Goal: Task Accomplishment & Management: Manage account settings

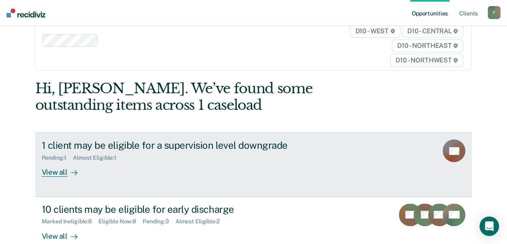
scroll to position [41, 0]
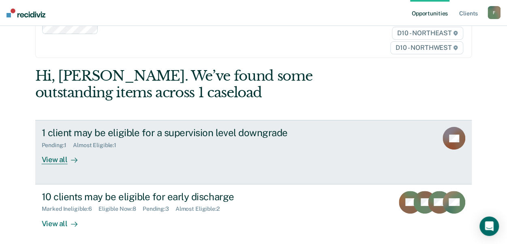
click at [45, 158] on div "View all" at bounding box center [64, 157] width 45 height 16
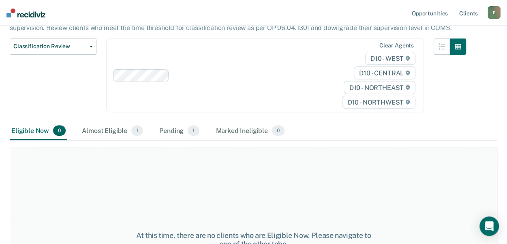
scroll to position [81, 0]
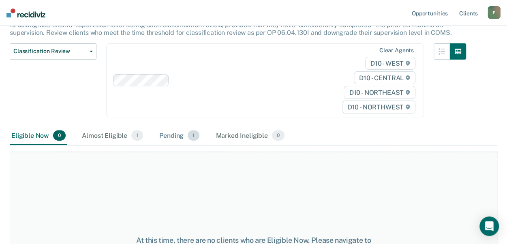
click at [180, 136] on div "Pending 1" at bounding box center [179, 136] width 43 height 18
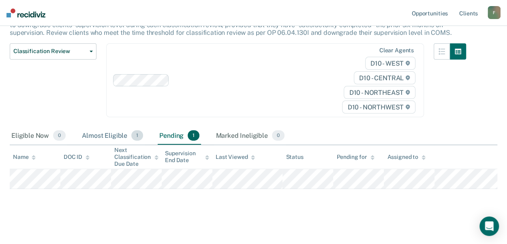
click at [101, 136] on div "Almost Eligible 1" at bounding box center [112, 136] width 64 height 18
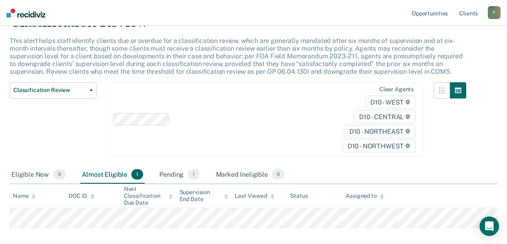
scroll to position [0, 0]
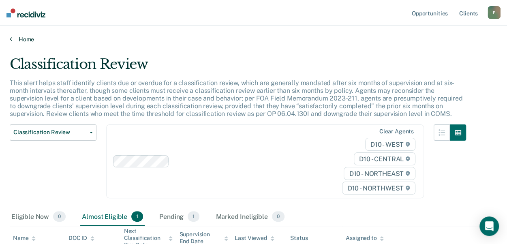
click at [11, 39] on icon at bounding box center [11, 39] width 2 height 6
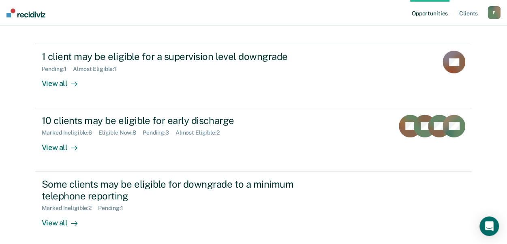
scroll to position [122, 0]
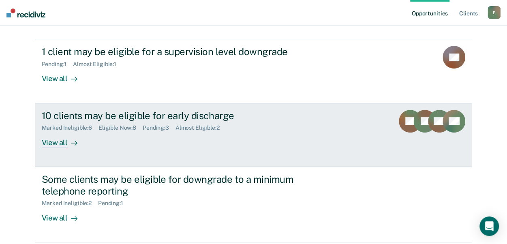
click at [51, 141] on div "View all" at bounding box center [64, 139] width 45 height 16
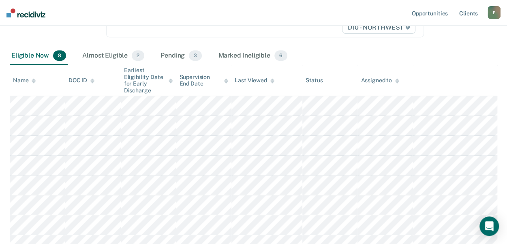
scroll to position [141, 0]
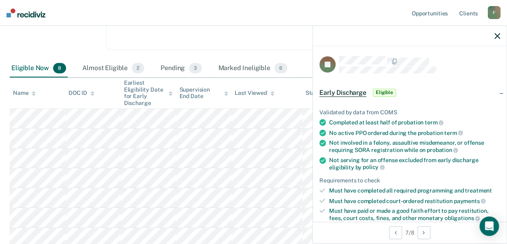
click at [497, 34] on icon "button" at bounding box center [497, 36] width 6 height 6
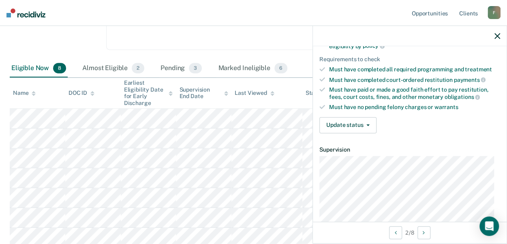
scroll to position [122, 0]
click at [369, 120] on button "Update status" at bounding box center [347, 125] width 57 height 16
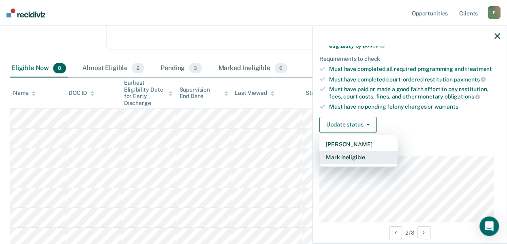
click at [362, 155] on button "Mark Ineligible" at bounding box center [358, 157] width 78 height 13
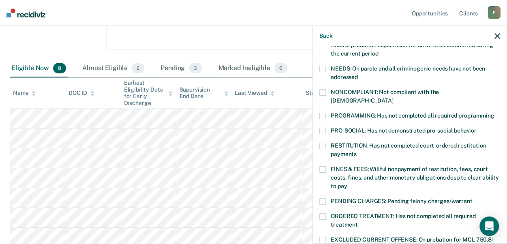
click at [323, 198] on span at bounding box center [322, 201] width 6 height 6
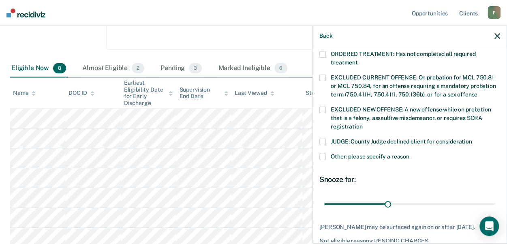
scroll to position [320, 0]
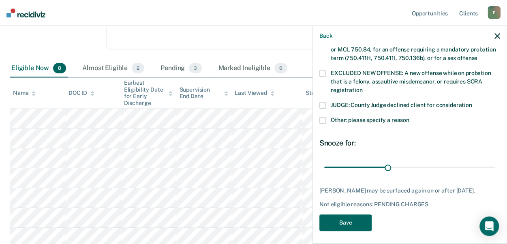
click at [353, 216] on button "Save" at bounding box center [345, 222] width 52 height 17
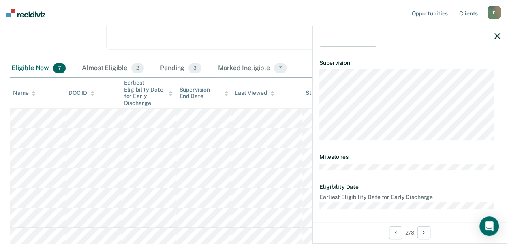
click at [498, 34] on icon "button" at bounding box center [497, 36] width 6 height 6
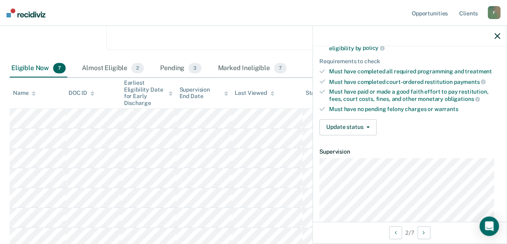
scroll to position [122, 0]
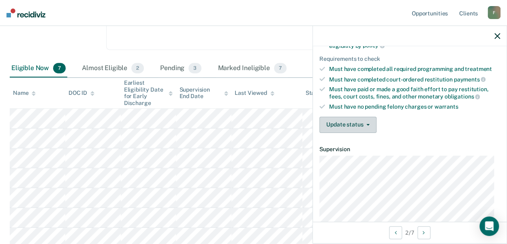
click at [371, 122] on button "Update status" at bounding box center [347, 125] width 57 height 16
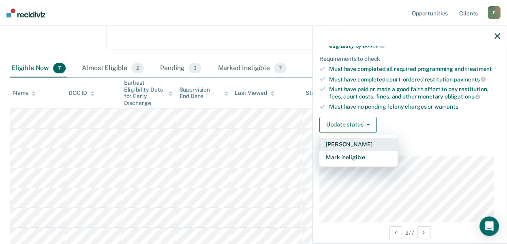
click at [359, 138] on button "[PERSON_NAME]" at bounding box center [358, 144] width 78 height 13
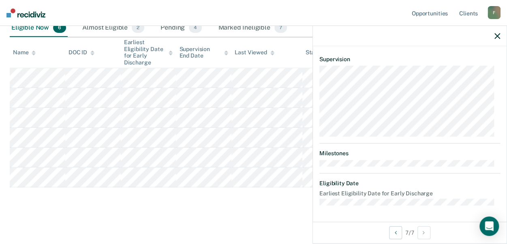
scroll to position [208, 0]
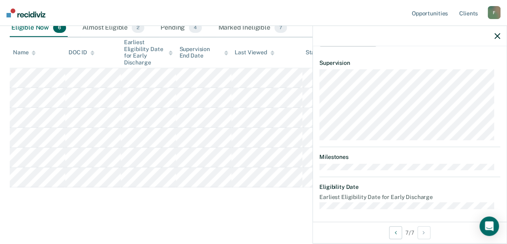
click at [498, 32] on button "button" at bounding box center [497, 35] width 6 height 7
